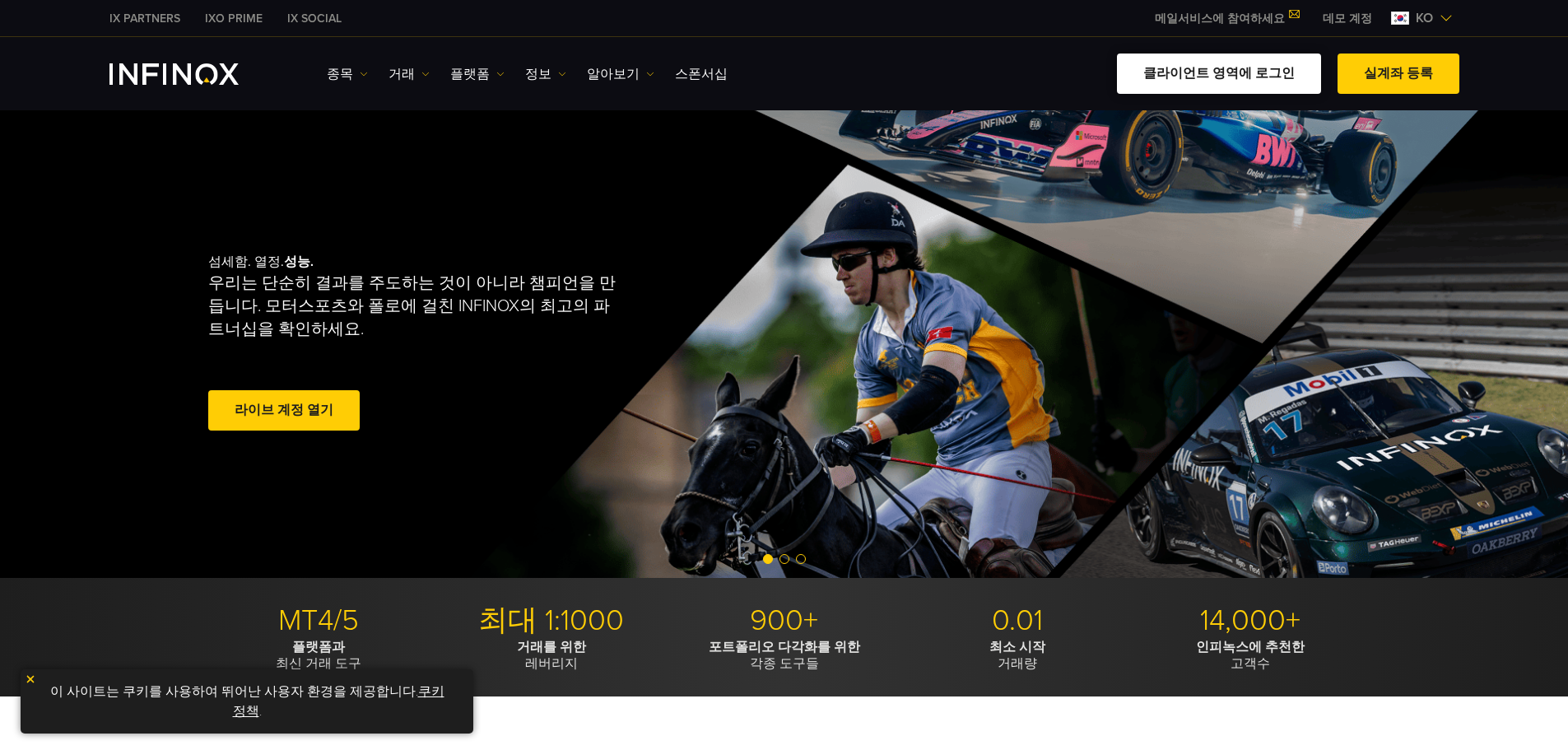
click at [1190, 77] on link "클라이언트 영역에 로그인" at bounding box center [1218, 74] width 204 height 40
click at [1184, 60] on link "클라이언트 영역에 로그인" at bounding box center [1218, 74] width 204 height 40
